Goal: Register for event/course

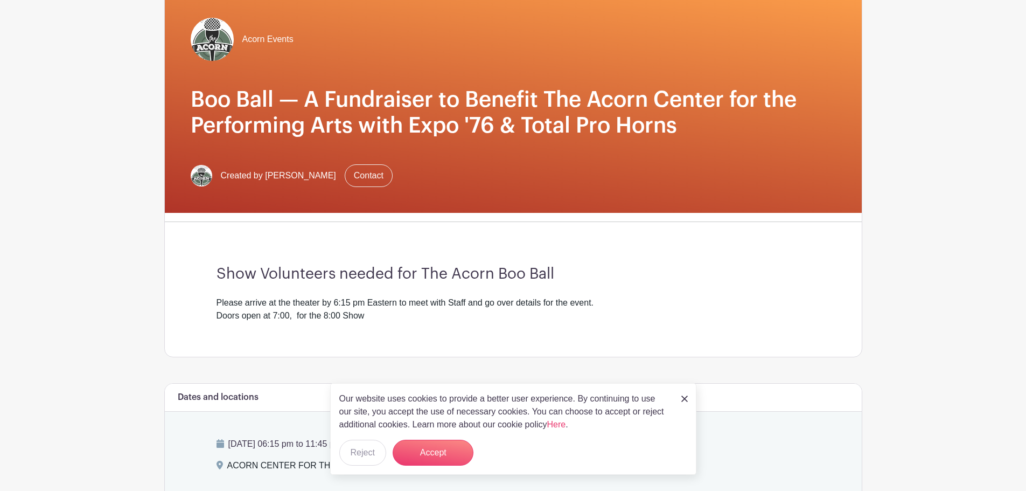
scroll to position [41, 0]
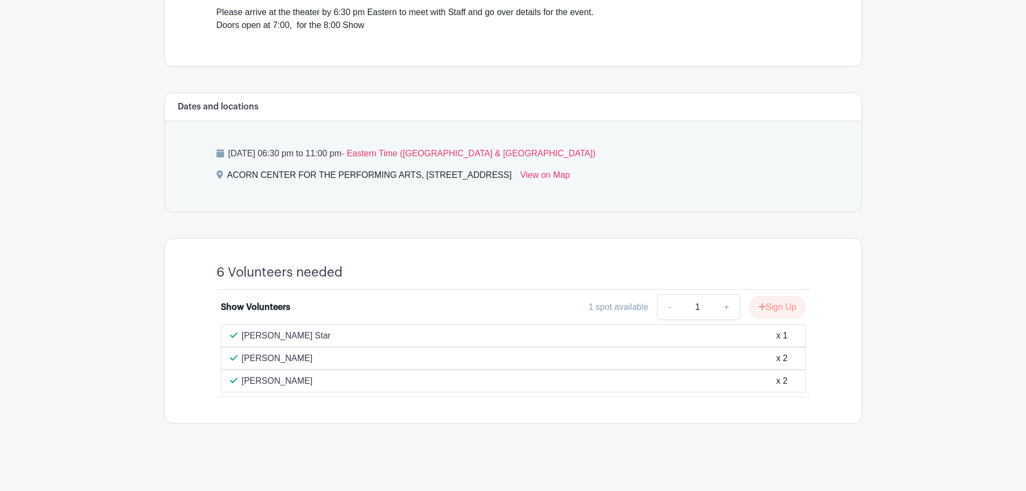
scroll to position [377, 0]
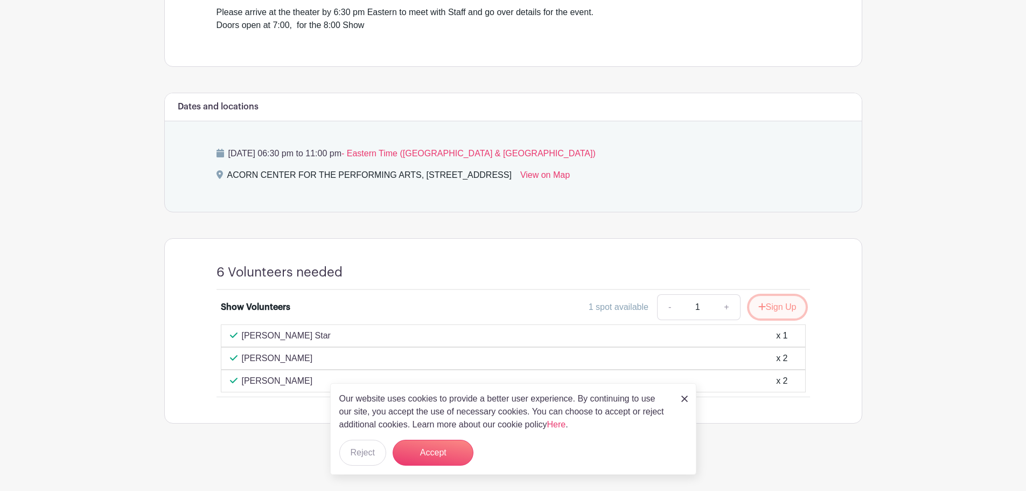
click at [778, 306] on button "Sign Up" at bounding box center [777, 307] width 57 height 23
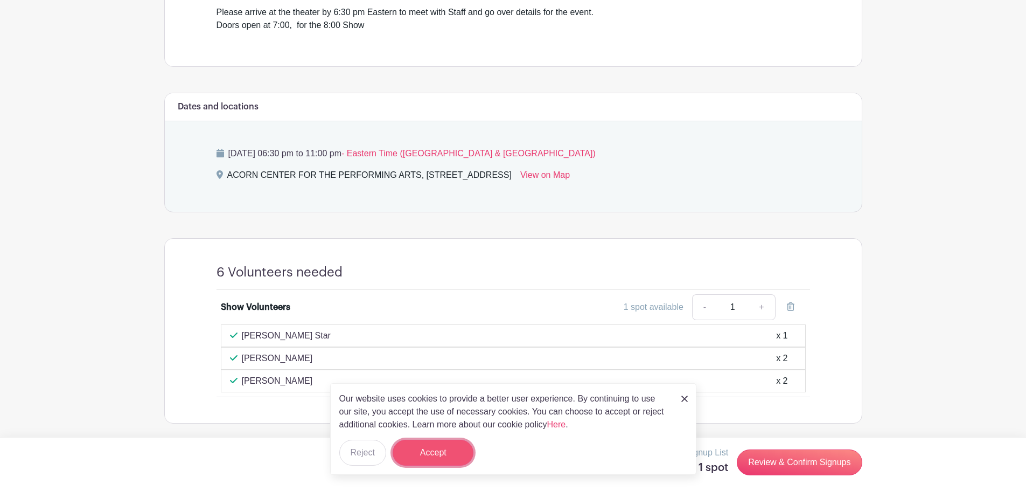
click at [426, 452] on button "Accept" at bounding box center [433, 453] width 81 height 26
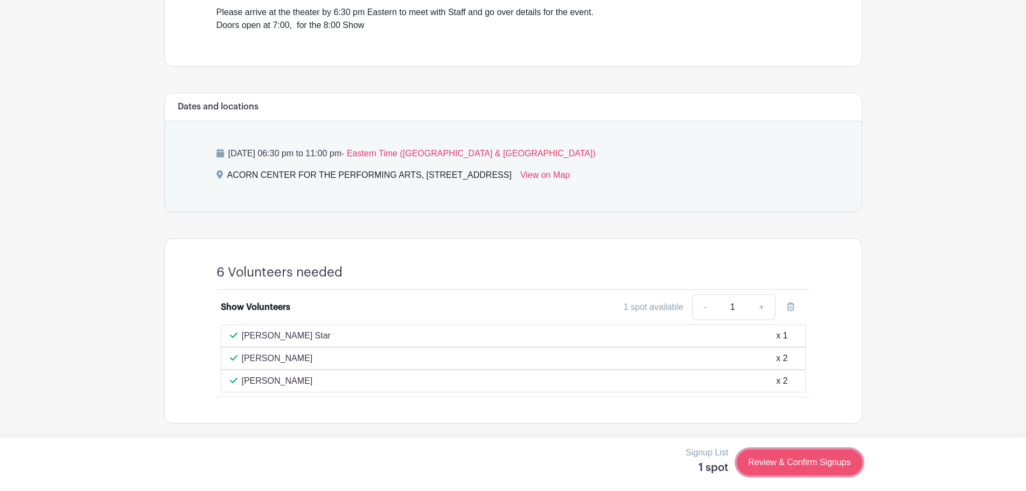
click at [804, 460] on link "Review & Confirm Signups" at bounding box center [799, 462] width 125 height 26
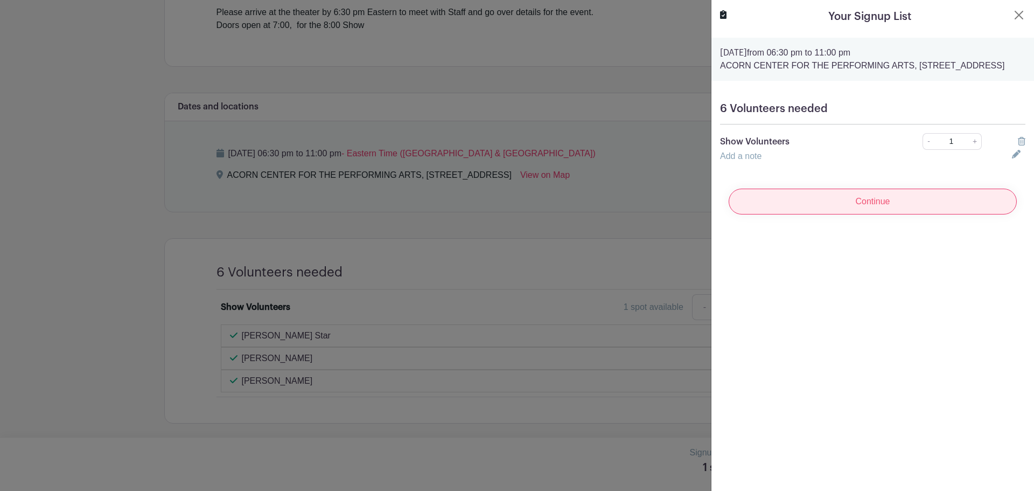
click at [904, 214] on input "Continue" at bounding box center [873, 202] width 288 height 26
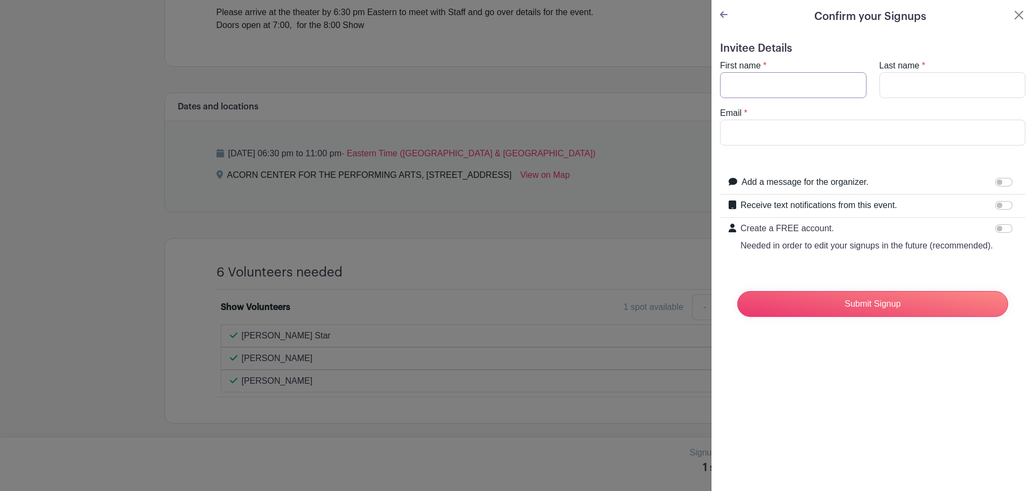
click at [780, 84] on input "First name" at bounding box center [793, 85] width 147 height 26
type input "Ron"
type input "Cichon"
type input "roncichon@hotmail.com"
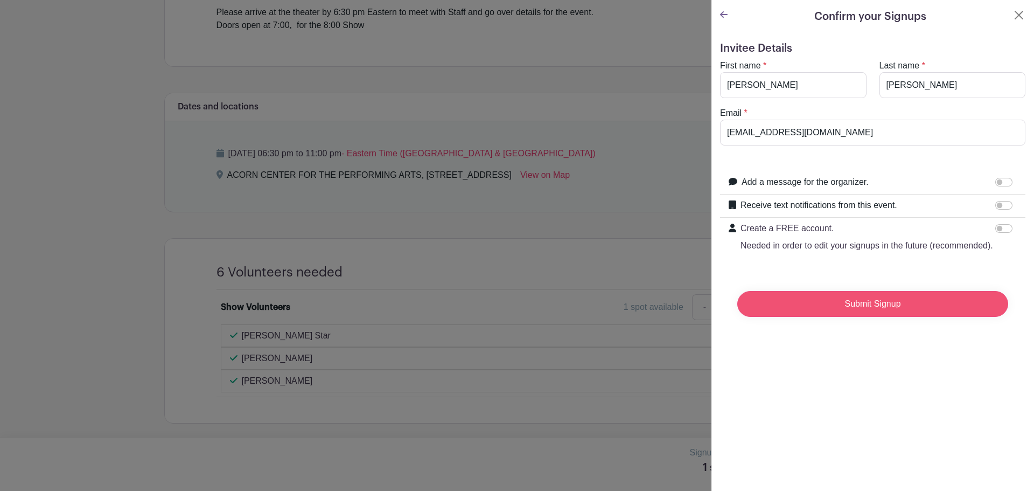
click at [856, 312] on input "Submit Signup" at bounding box center [873, 304] width 271 height 26
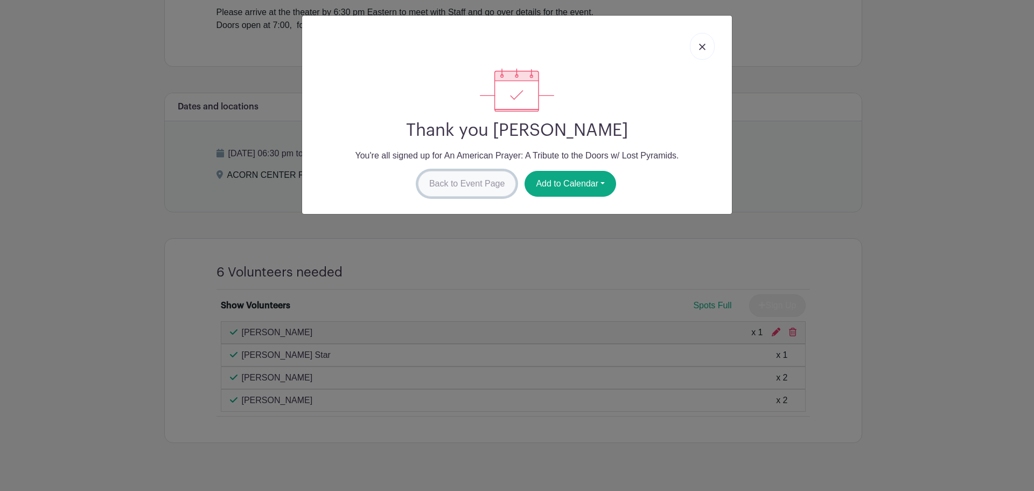
click at [468, 179] on link "Back to Event Page" at bounding box center [467, 184] width 99 height 26
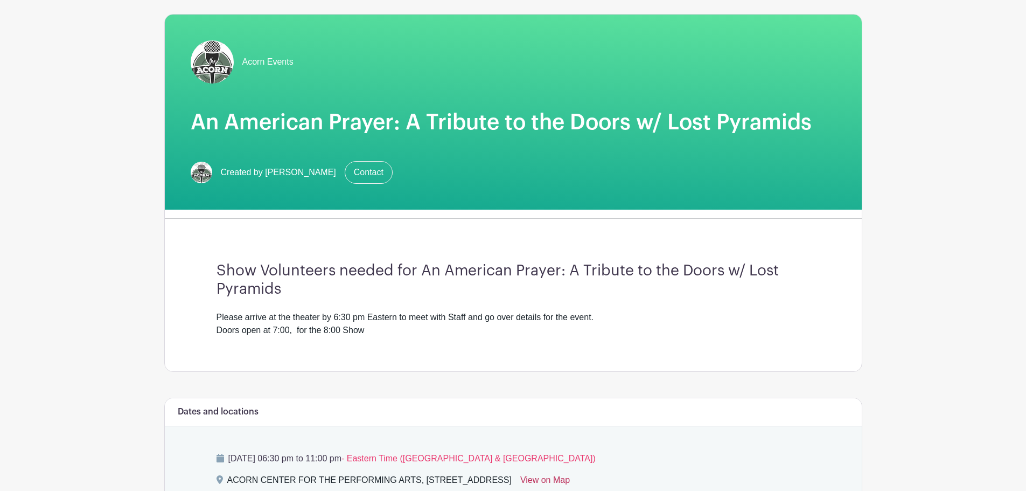
scroll to position [54, 0]
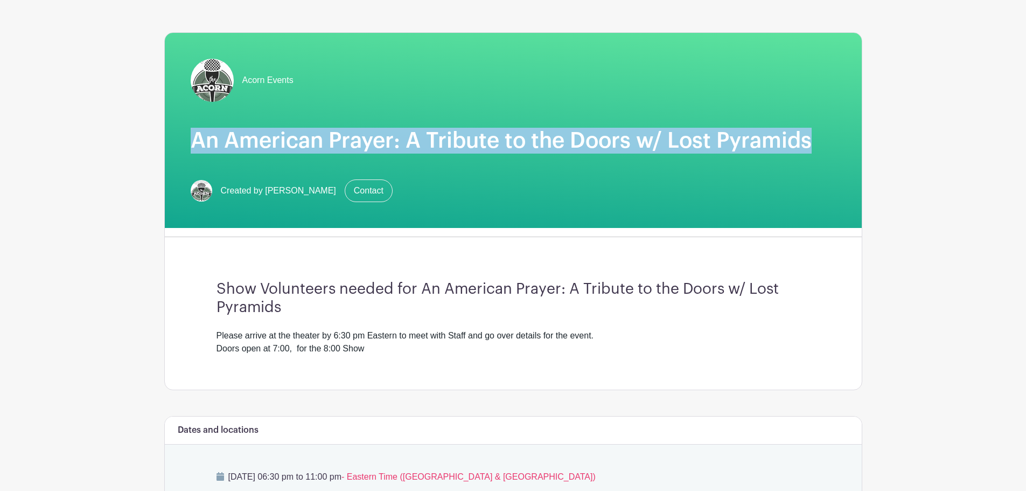
drag, startPoint x: 814, startPoint y: 143, endPoint x: 193, endPoint y: 146, distance: 620.6
click at [193, 146] on h1 "An American Prayer: A Tribute to the Doors w/ Lost Pyramids" at bounding box center [513, 141] width 645 height 26
copy h1 "An American Prayer: A Tribute to the Doors w/ Lost Pyramids"
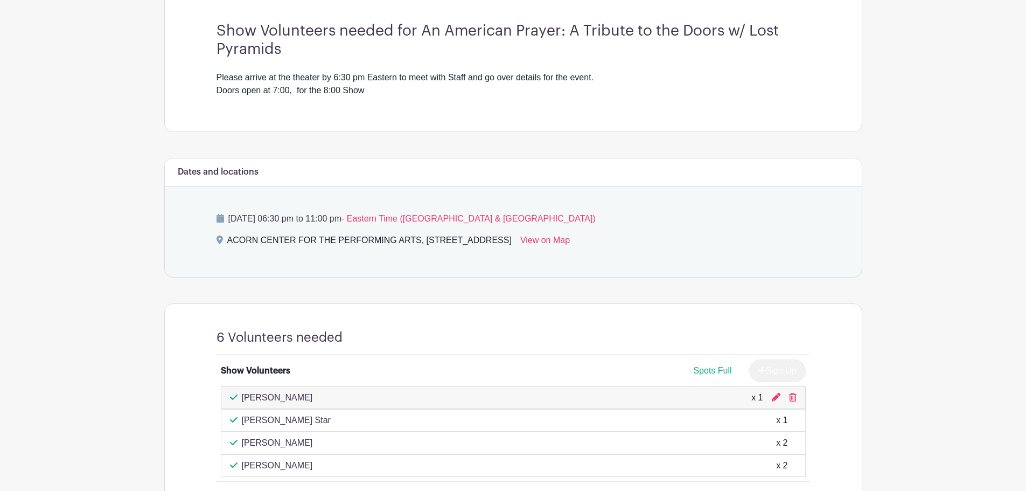
scroll to position [323, 0]
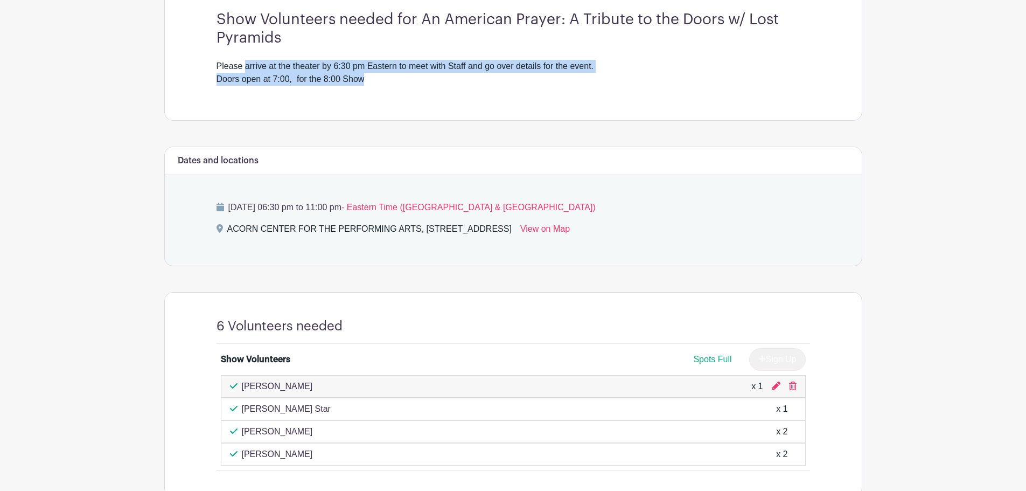
drag, startPoint x: 244, startPoint y: 67, endPoint x: 381, endPoint y: 82, distance: 137.7
click at [381, 82] on div "Please arrive at the theater by 6:30 pm Eastern to meet with Staff and go over …" at bounding box center [514, 73] width 594 height 26
copy div "arrive at the theater by 6:30 pm Eastern to meet with Staff and go over details…"
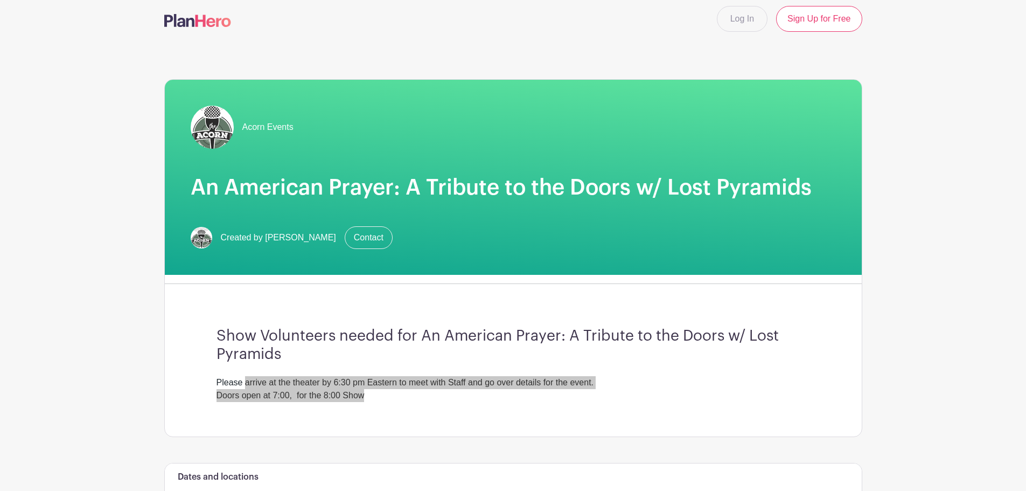
scroll to position [0, 0]
